Goal: Find specific page/section: Find specific page/section

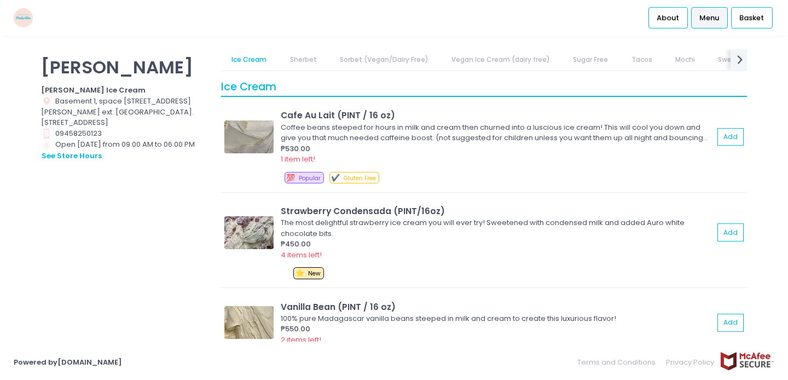
click at [309, 61] on link "Sherbet" at bounding box center [303, 59] width 48 height 21
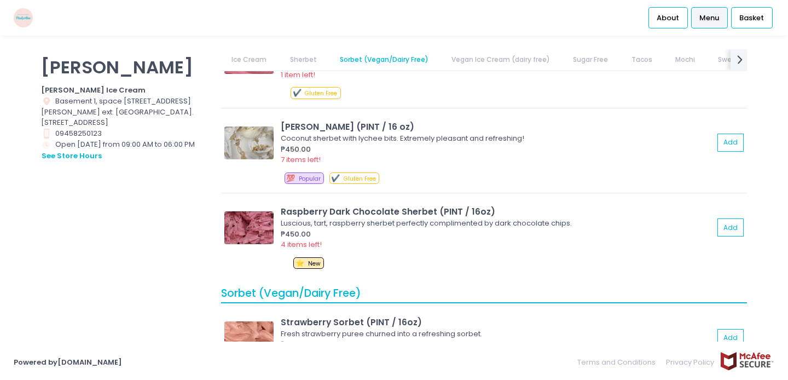
scroll to position [2208, 0]
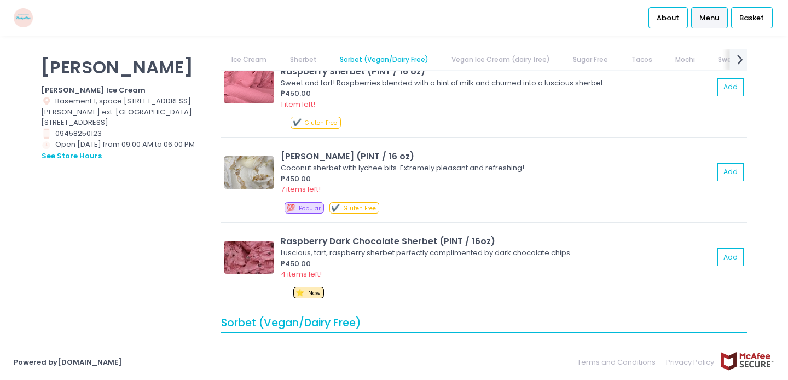
click at [733, 61] on icon "next Created with Sketch." at bounding box center [740, 59] width 16 height 16
click at [714, 57] on link "SORBETES" at bounding box center [730, 59] width 54 height 21
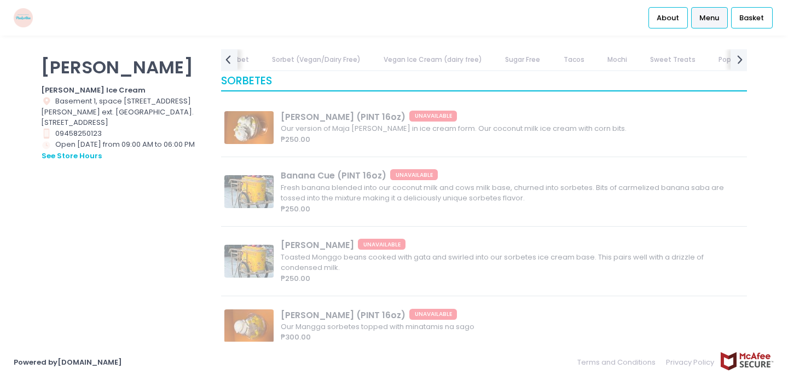
scroll to position [0, 0]
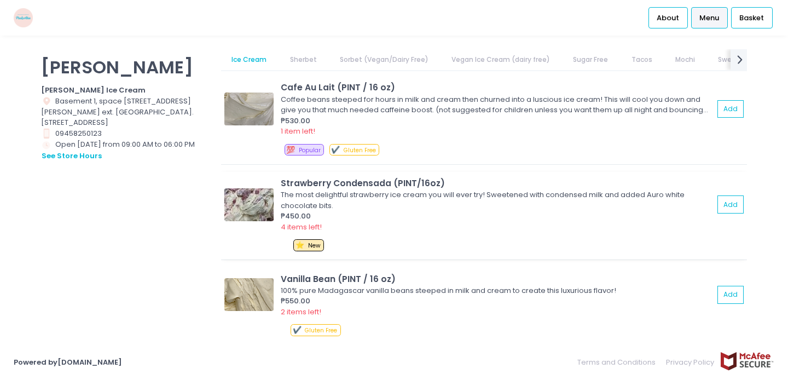
scroll to position [32, 0]
